Goal: Information Seeking & Learning: Find specific page/section

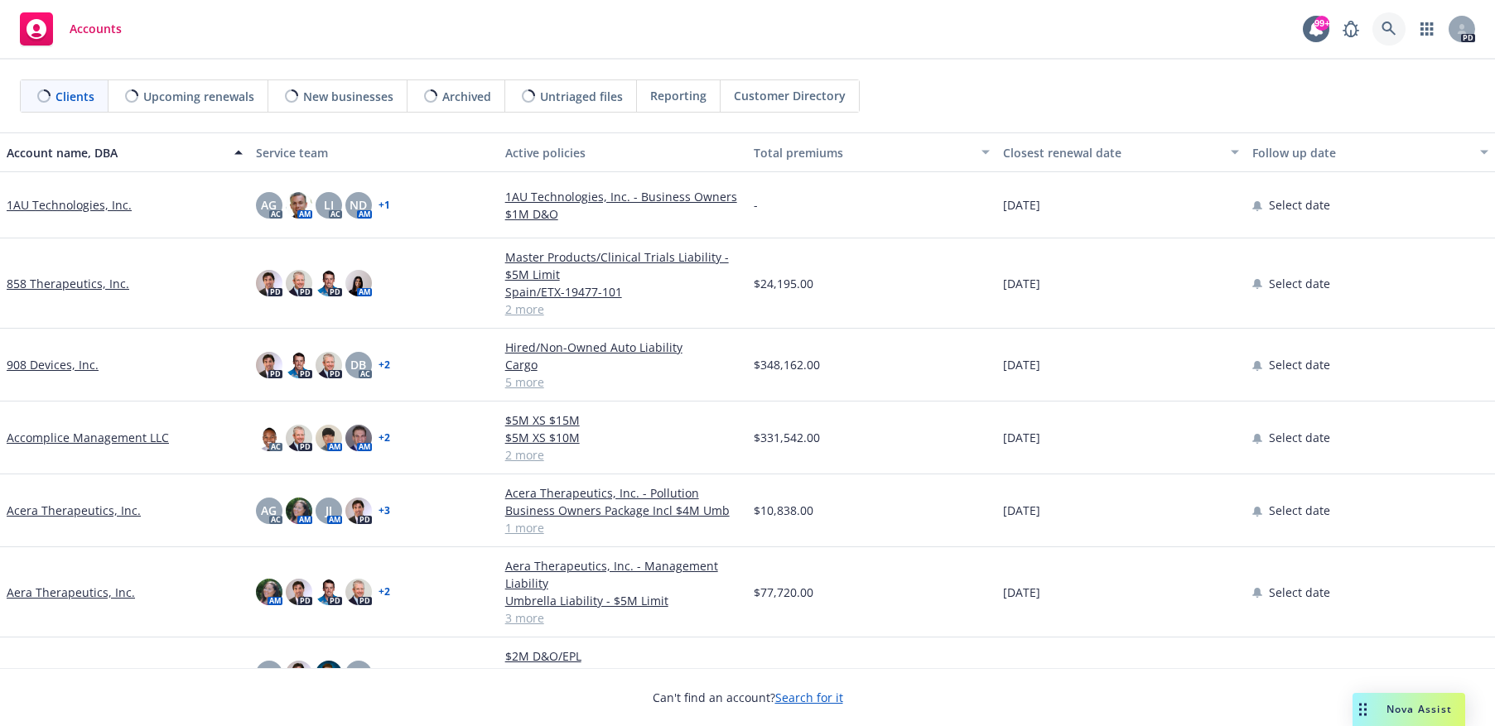
click at [1386, 30] on icon at bounding box center [1388, 29] width 14 height 14
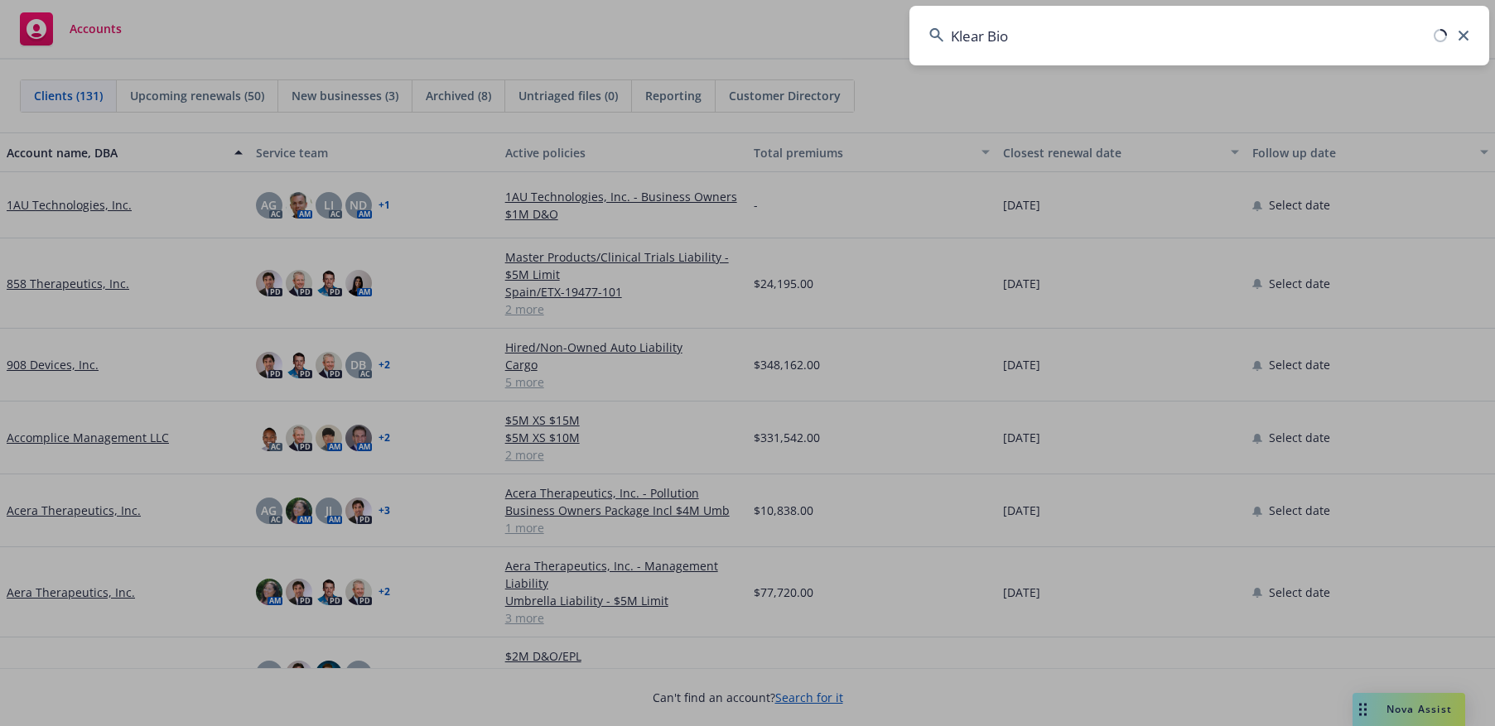
type input "Klear Bio"
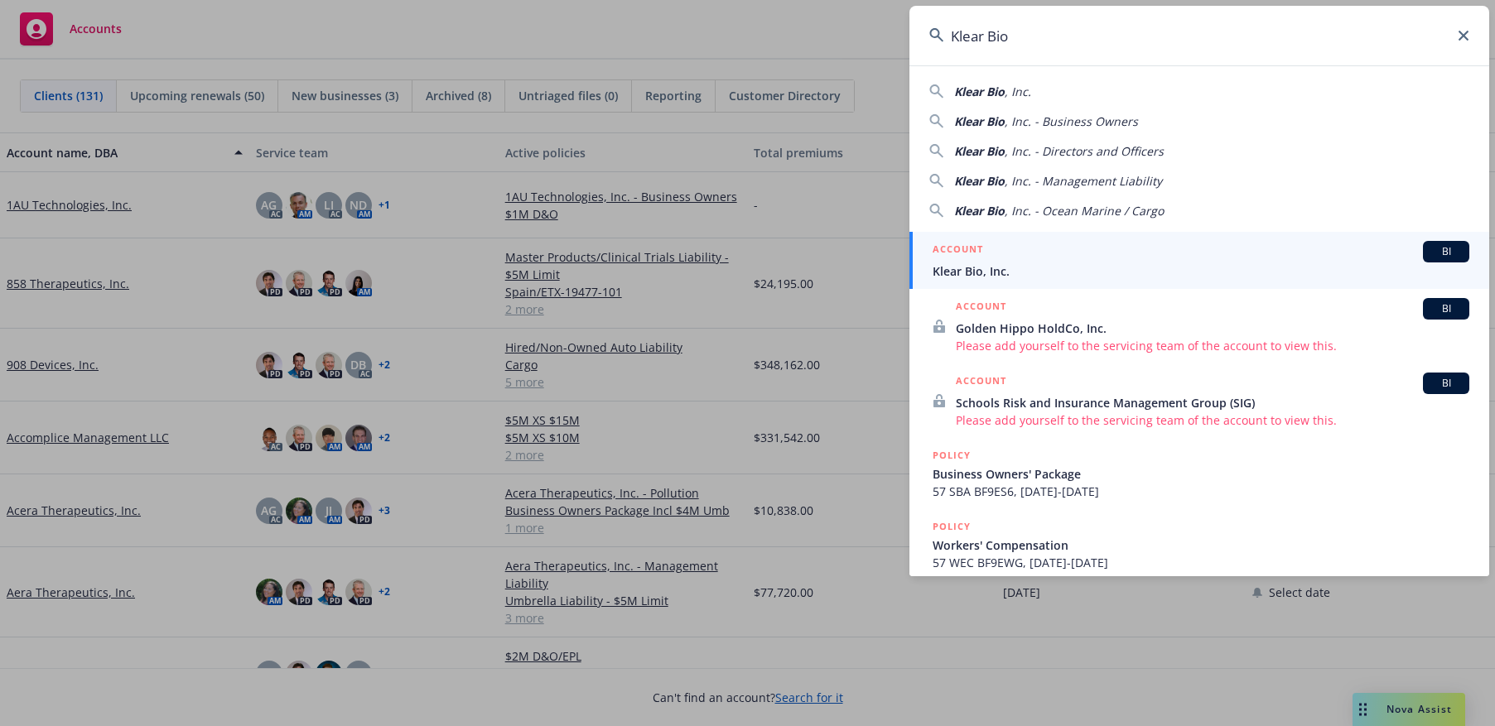
click at [1078, 271] on span "Klear Bio, Inc." at bounding box center [1201, 271] width 537 height 17
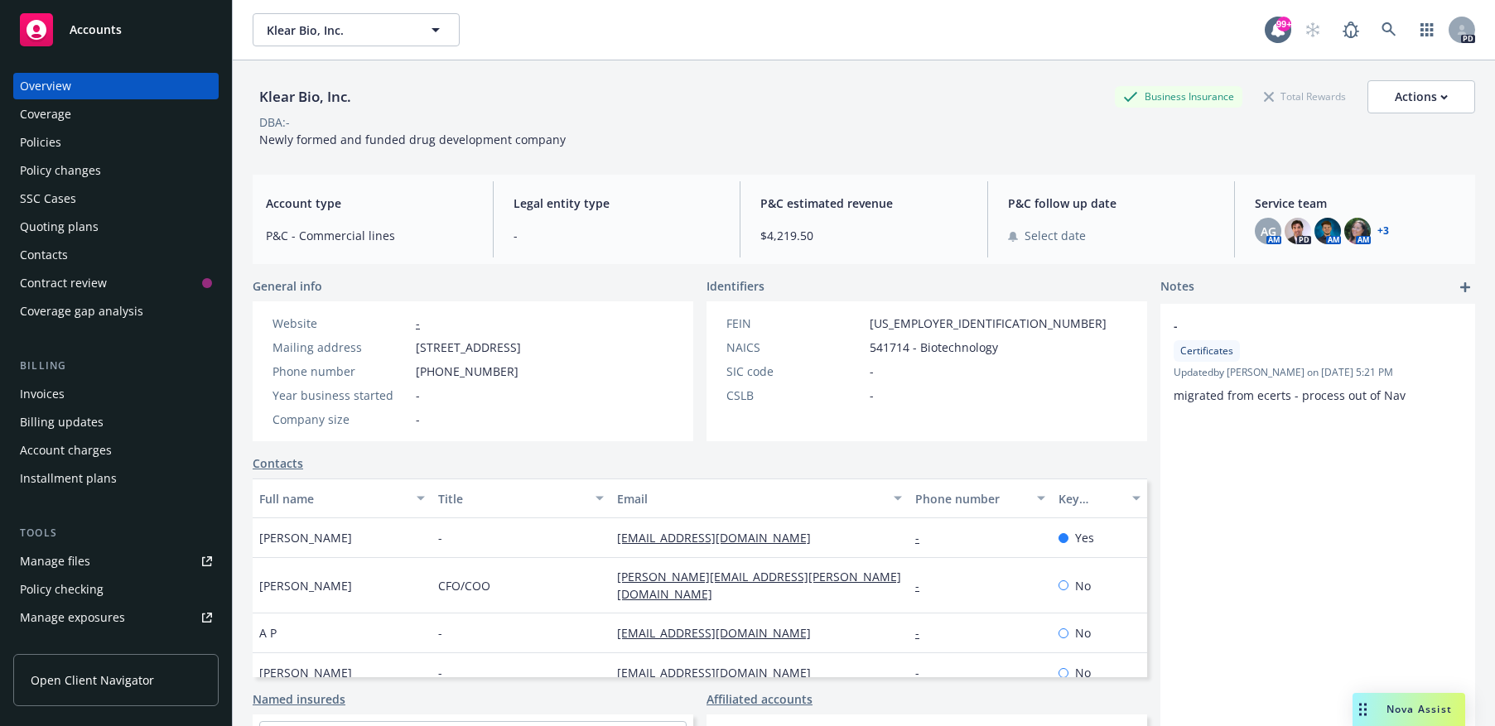
click at [35, 143] on div "Policies" at bounding box center [40, 142] width 41 height 27
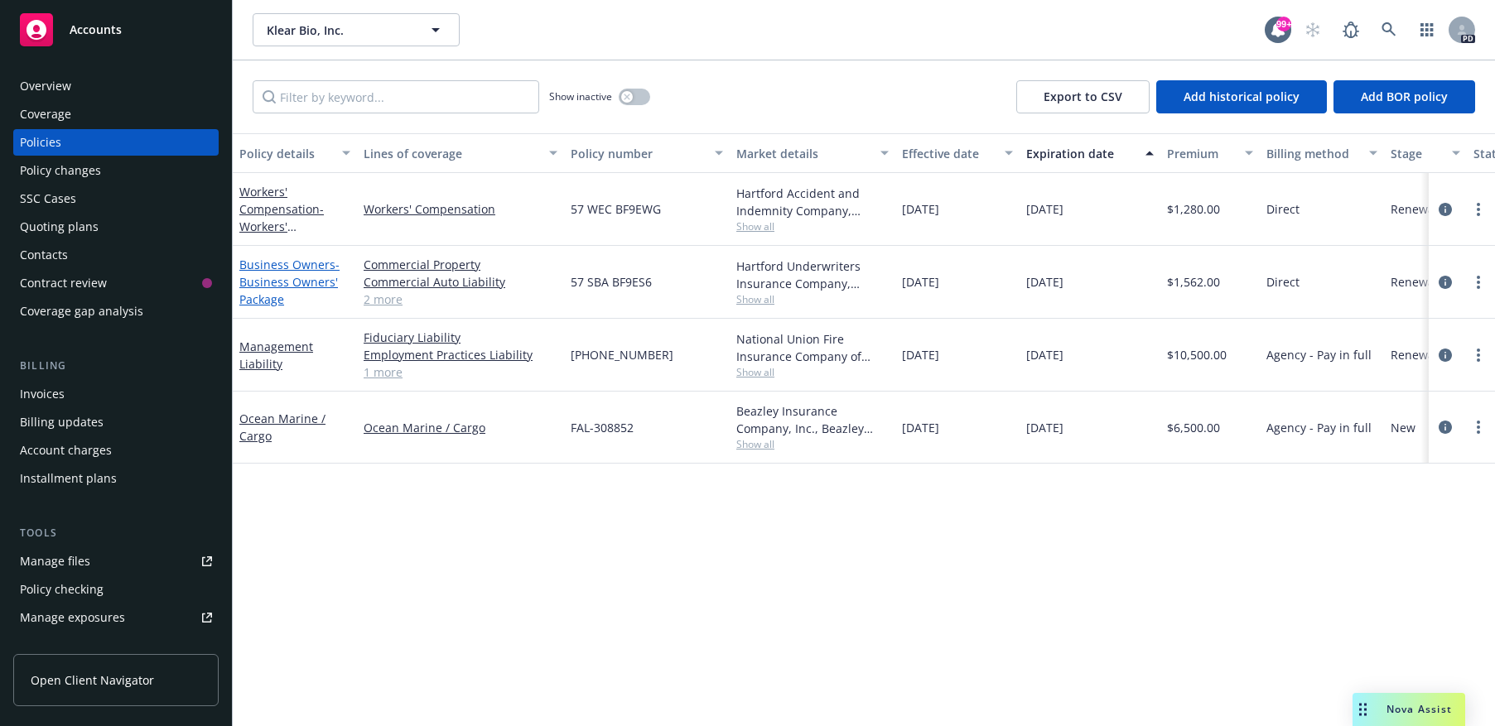
click at [260, 275] on span "- Business Owners' Package" at bounding box center [289, 282] width 100 height 51
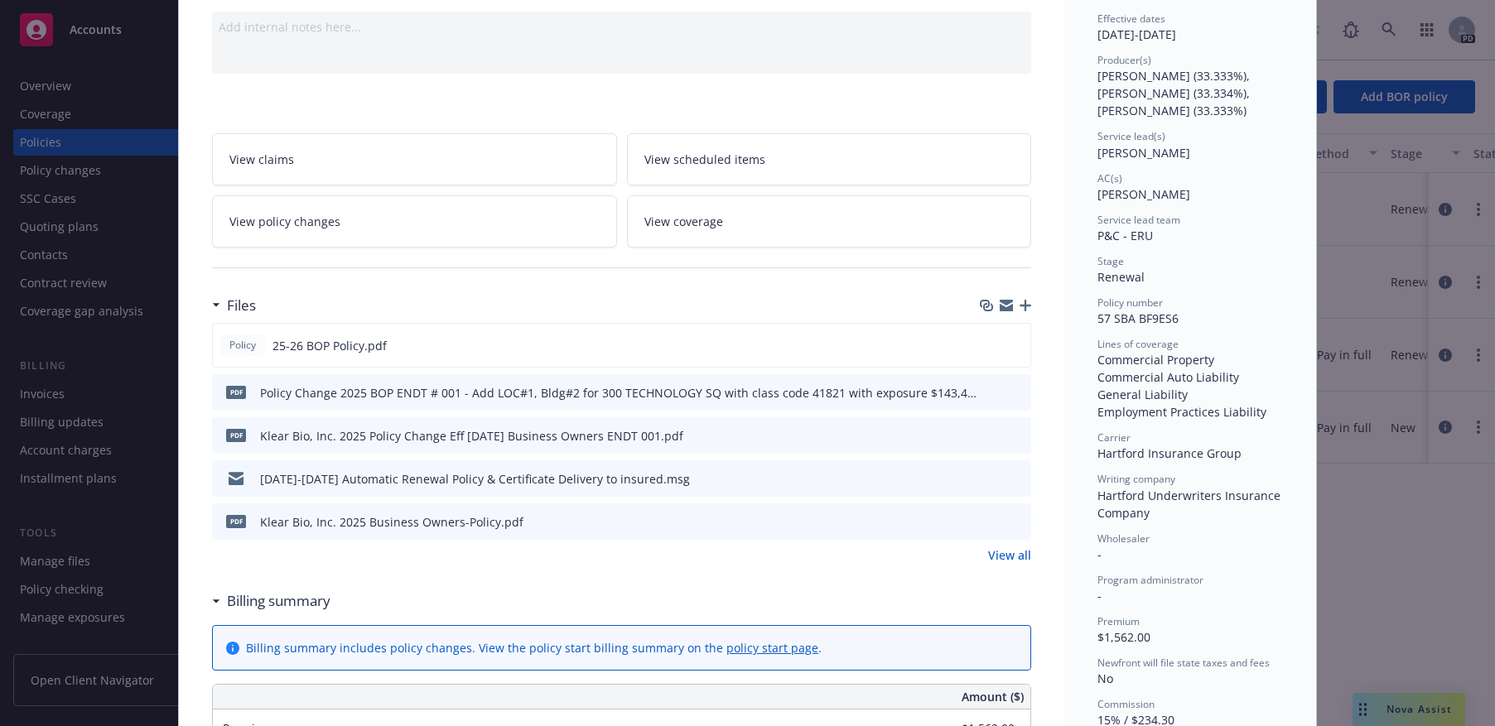
scroll to position [248, 0]
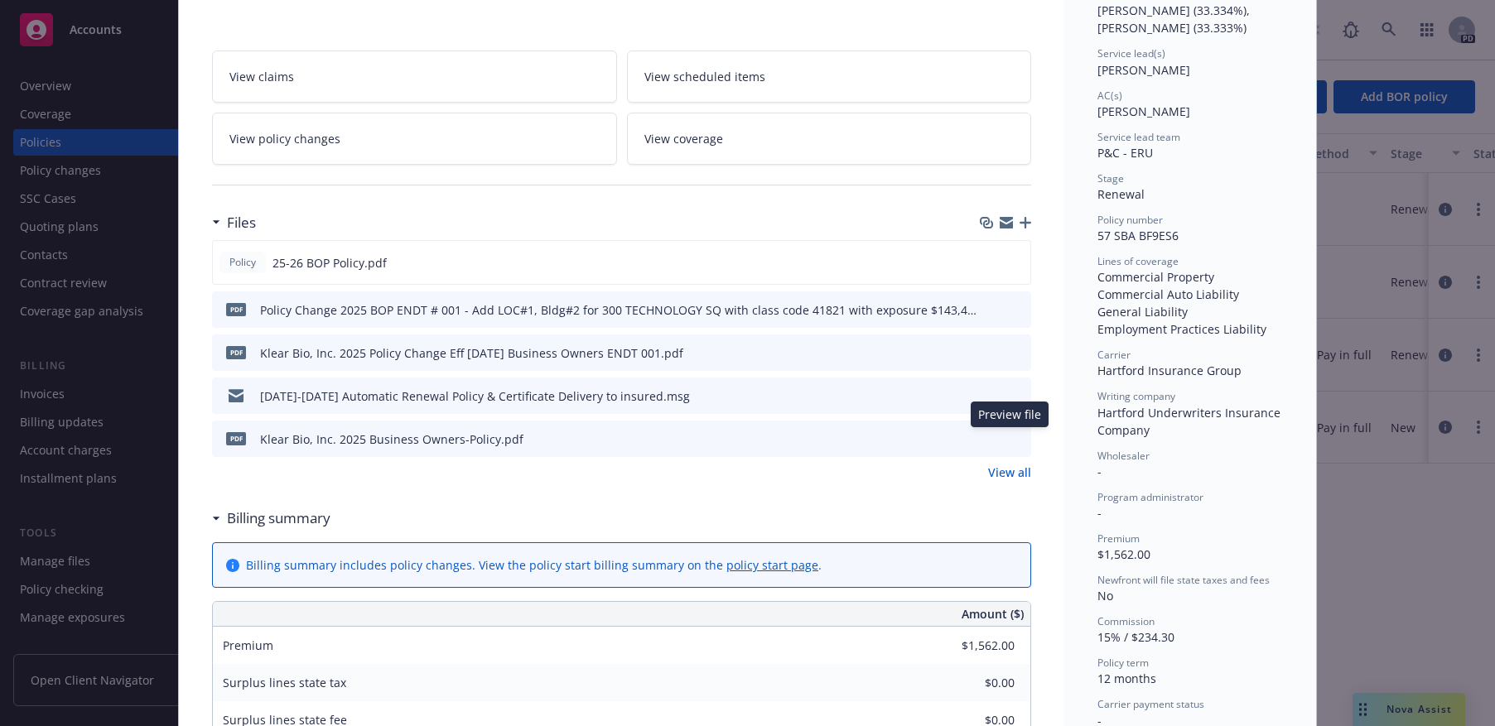
click at [1008, 436] on icon "preview file" at bounding box center [1015, 438] width 15 height 12
click at [1008, 350] on icon "preview file" at bounding box center [1015, 352] width 15 height 12
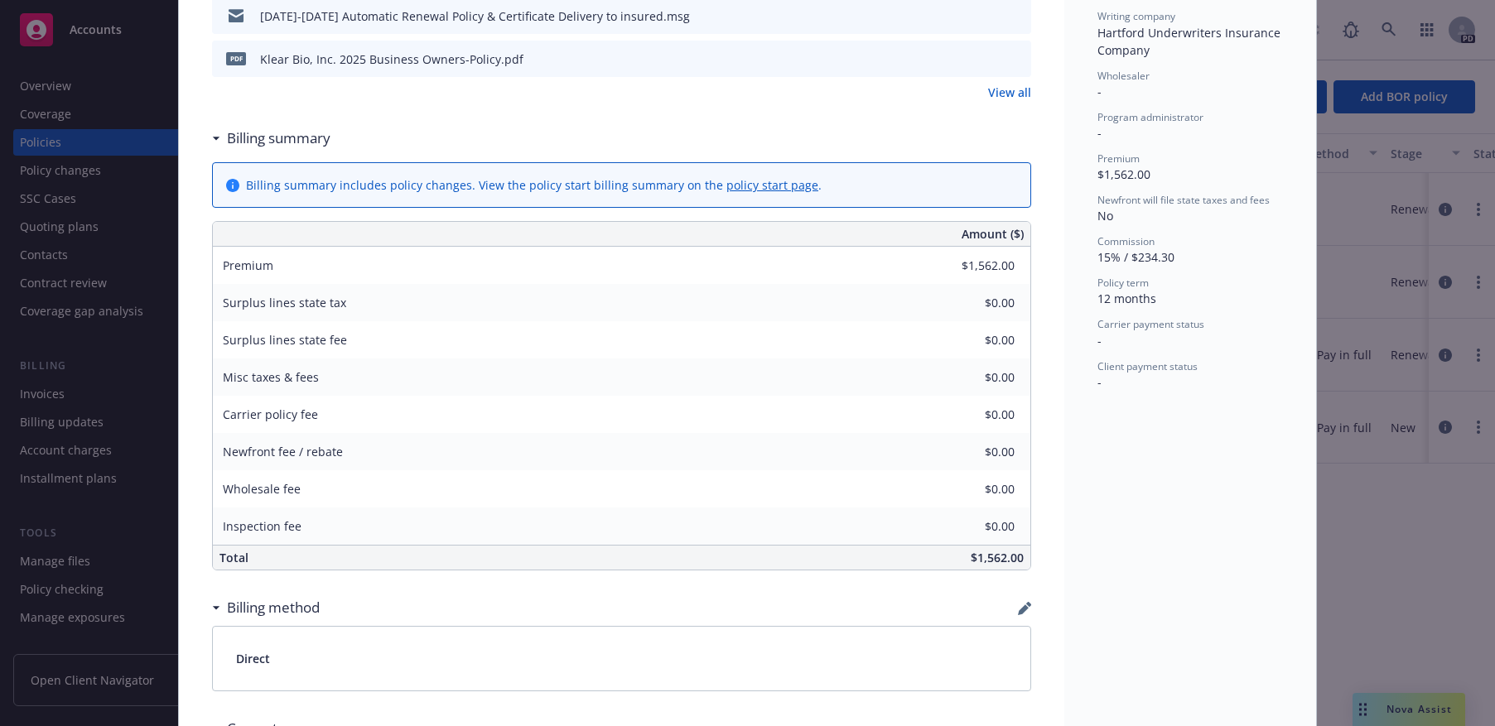
scroll to position [663, 0]
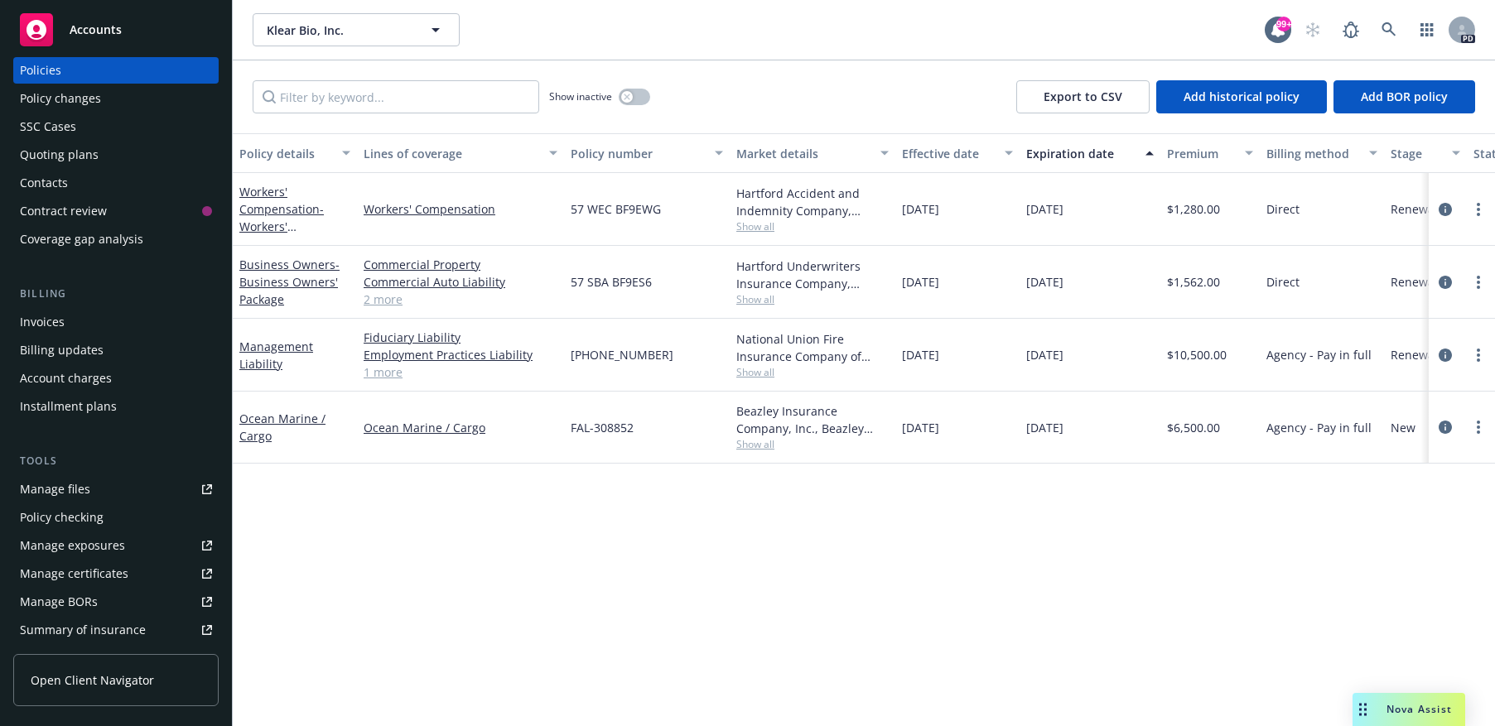
scroll to position [166, 0]
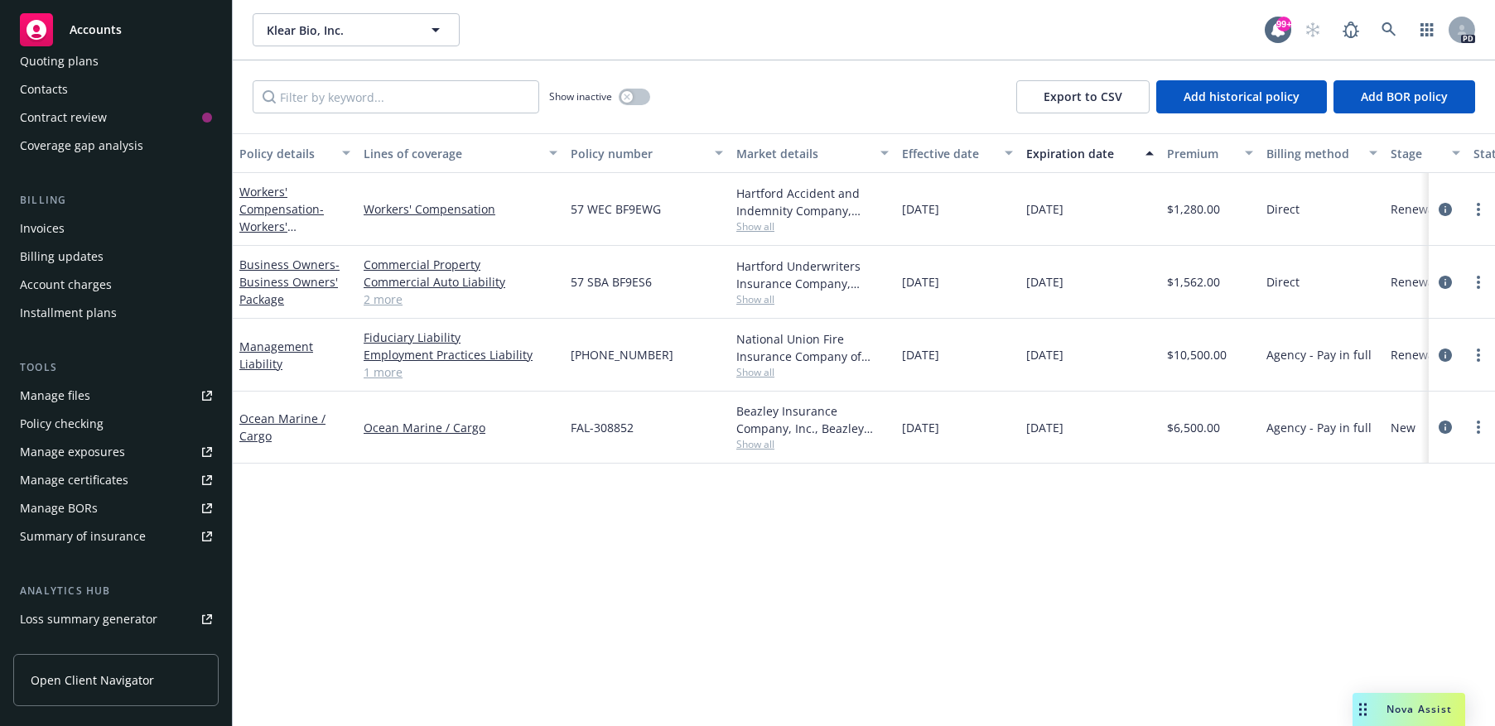
click at [83, 674] on span "Open Client Navigator" at bounding box center [92, 680] width 123 height 17
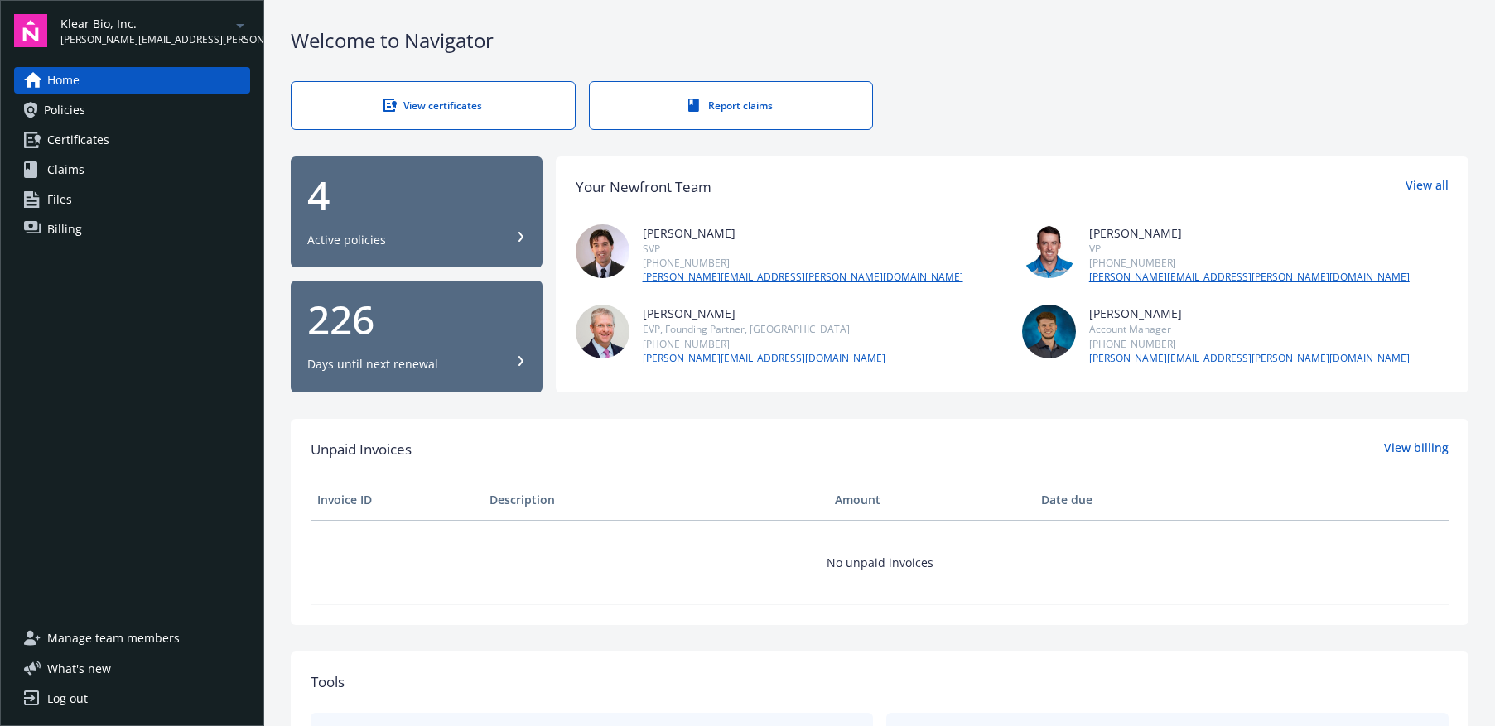
click at [97, 196] on link "Files" at bounding box center [132, 199] width 236 height 27
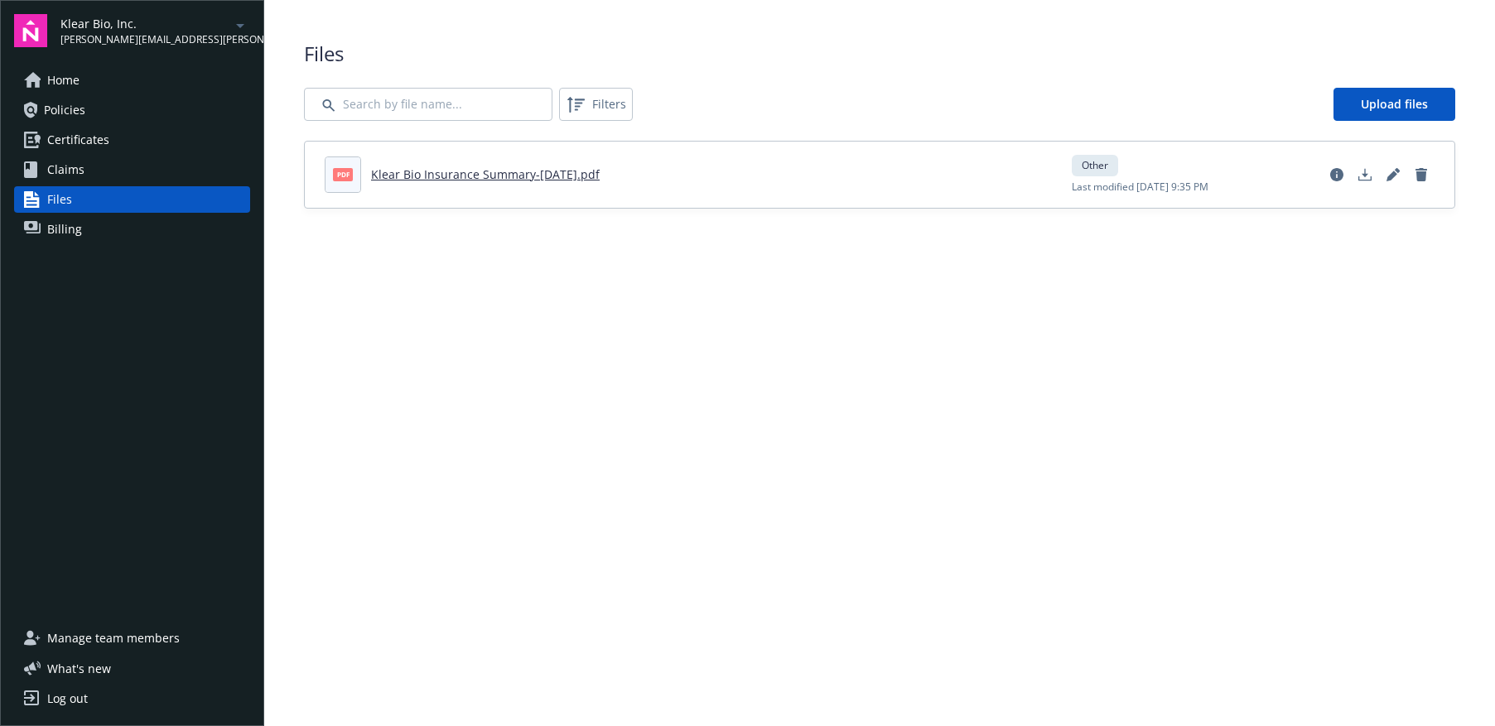
click at [472, 173] on link "Klear Bio Insurance Summary-Aug25.pdf" at bounding box center [485, 174] width 229 height 16
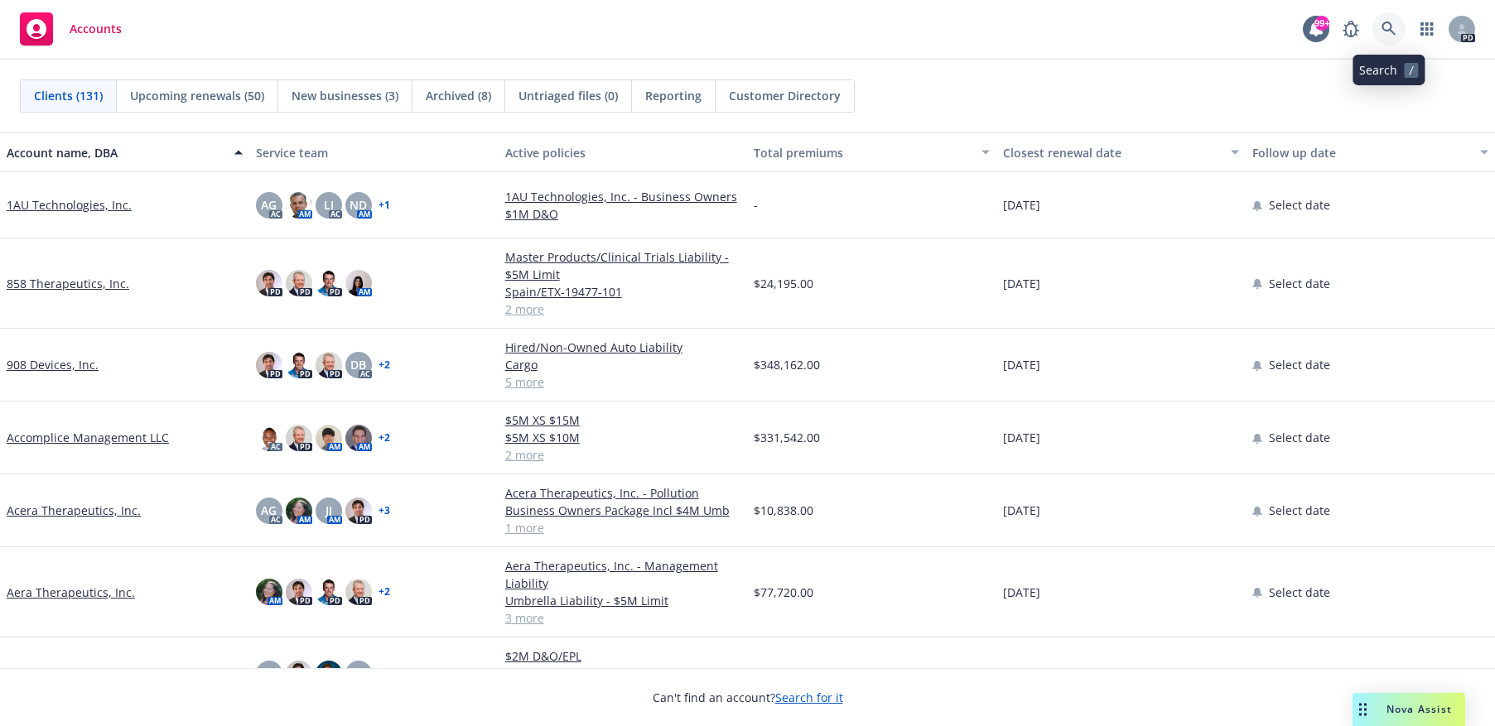
click at [1389, 27] on icon at bounding box center [1388, 29] width 15 height 15
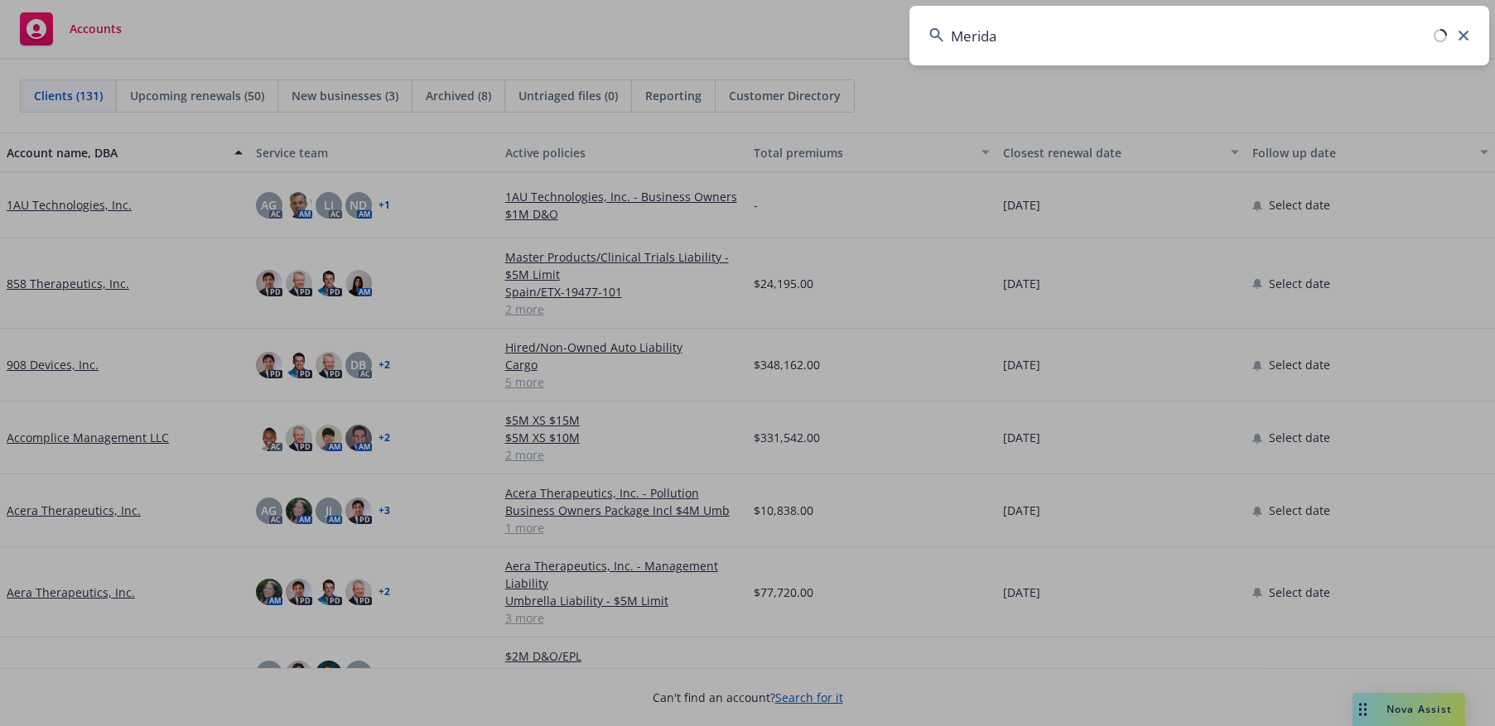
type input "Merida"
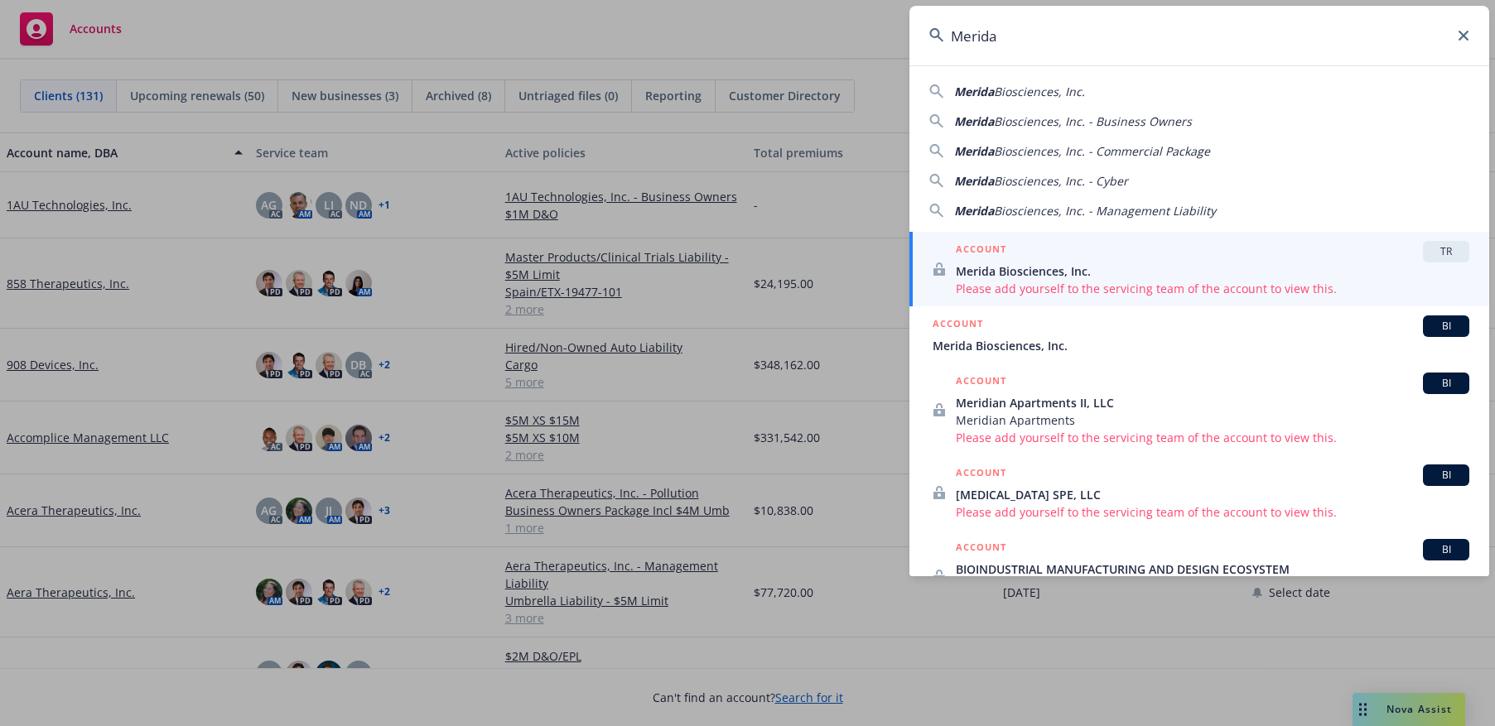
click at [1034, 345] on span "Merida Biosciences, Inc." at bounding box center [1201, 345] width 537 height 17
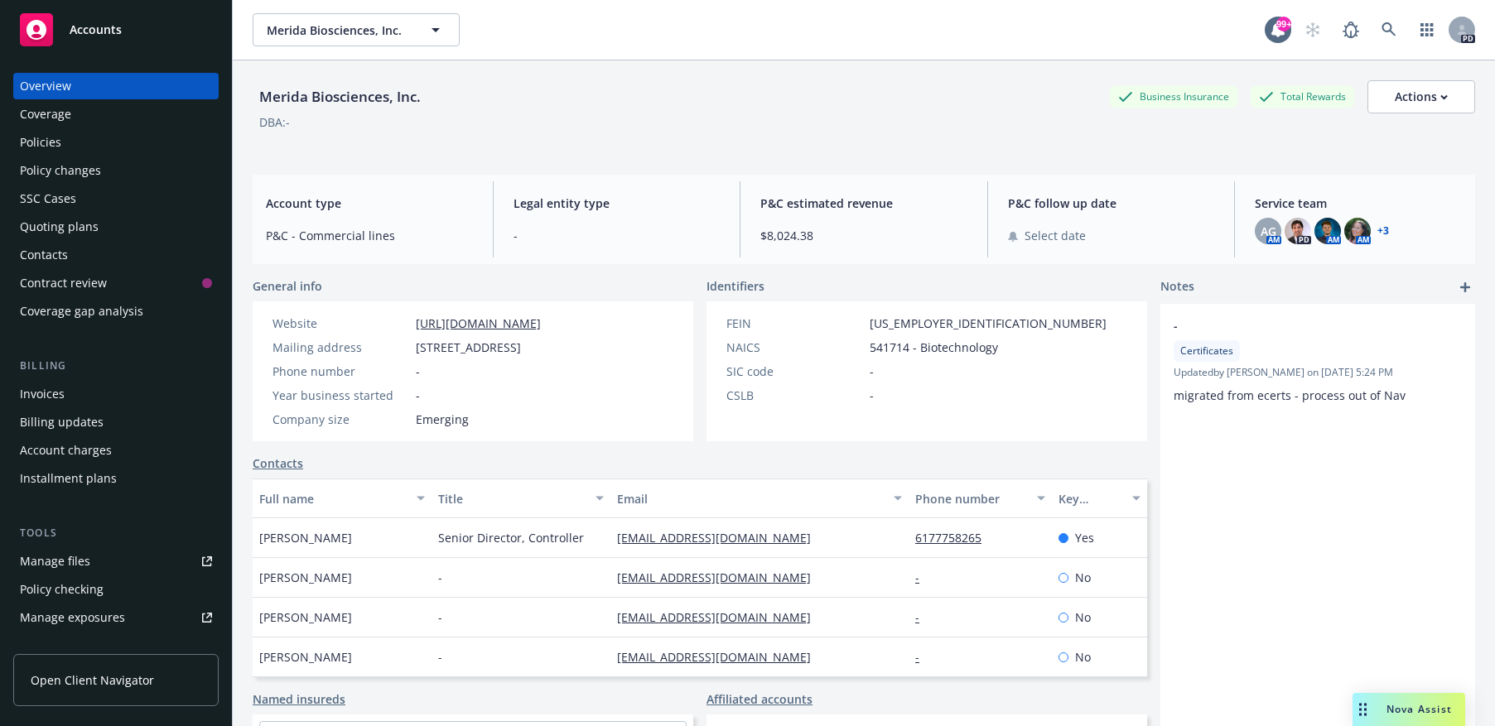
click at [37, 144] on div "Policies" at bounding box center [40, 142] width 41 height 27
